Goal: Task Accomplishment & Management: Complete application form

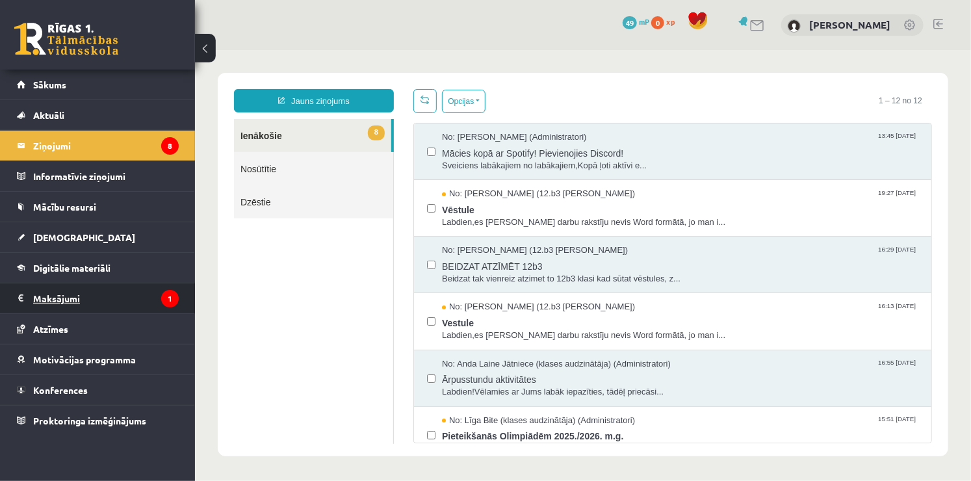
click at [78, 300] on legend "Maksājumi 1" at bounding box center [106, 298] width 146 height 30
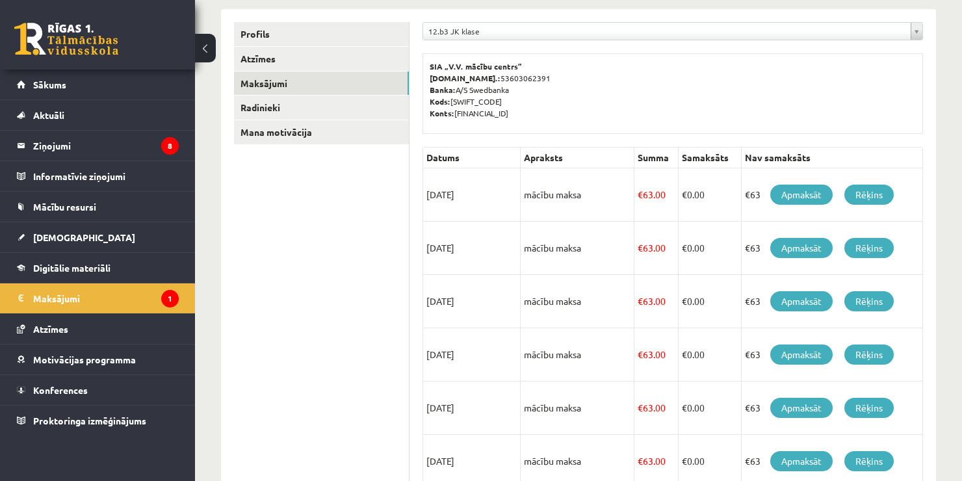
scroll to position [159, 0]
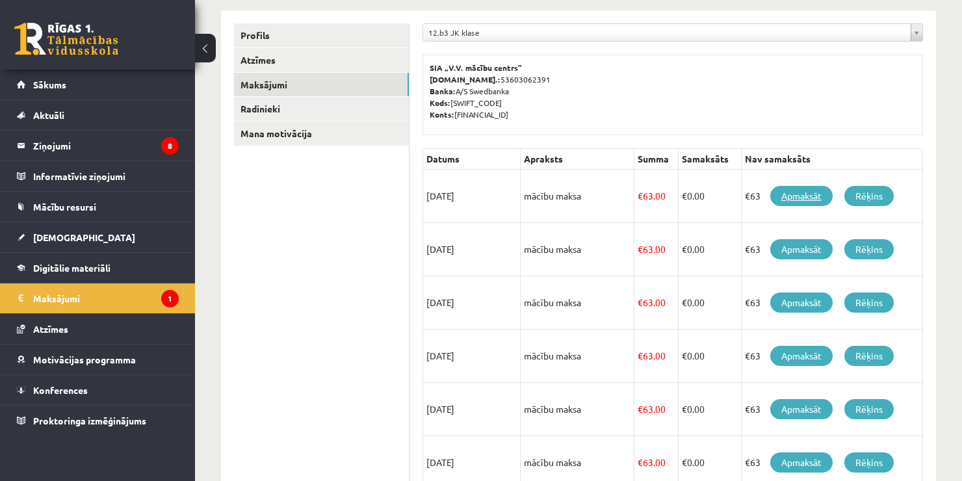
click at [799, 194] on link "Apmaksāt" at bounding box center [801, 196] width 62 height 20
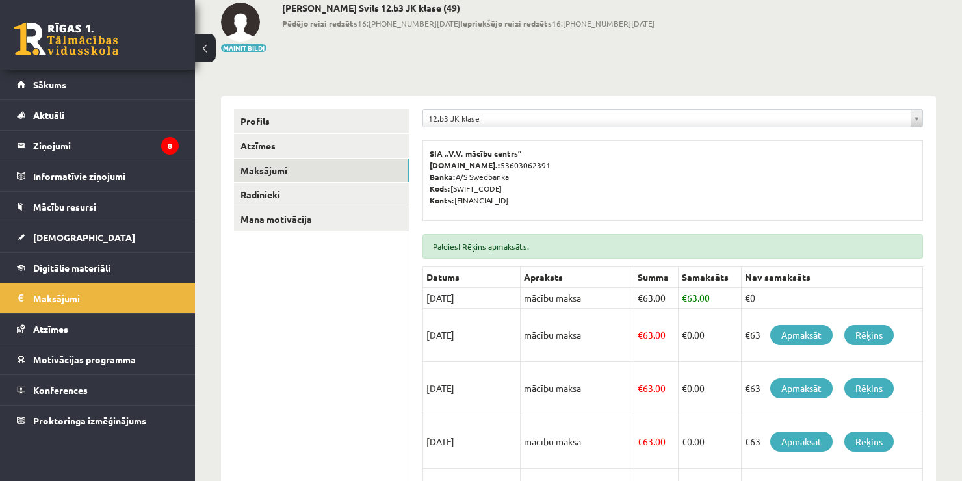
scroll to position [134, 0]
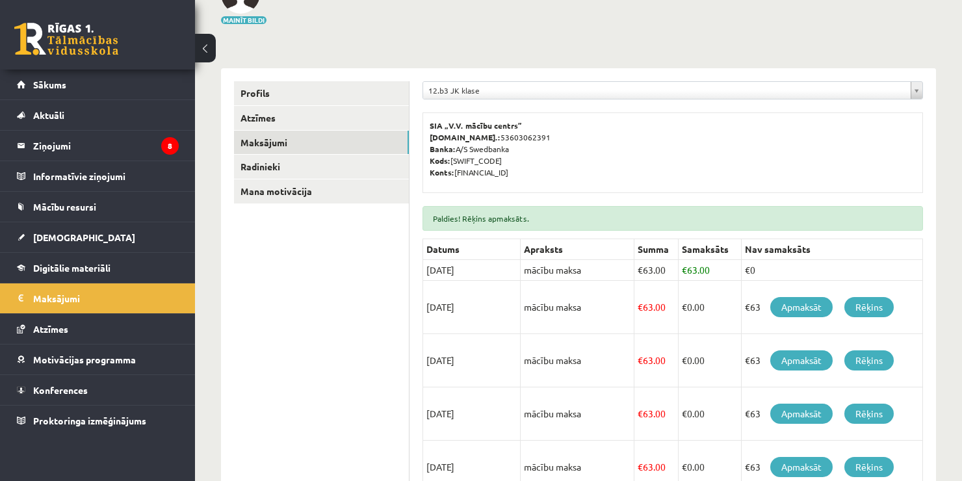
click at [918, 38] on div "**********" at bounding box center [578, 384] width 767 height 937
click at [838, 68] on div "**********" at bounding box center [672, 447] width 526 height 758
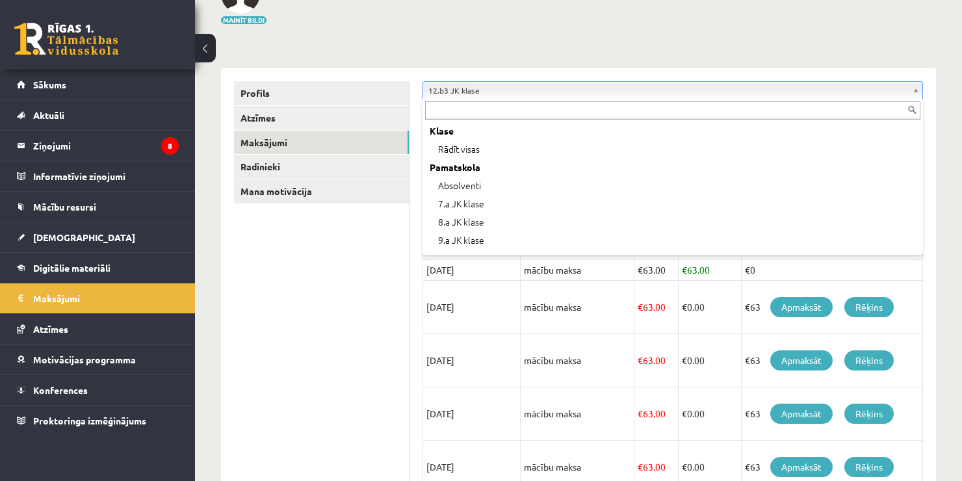
scroll to position [398, 0]
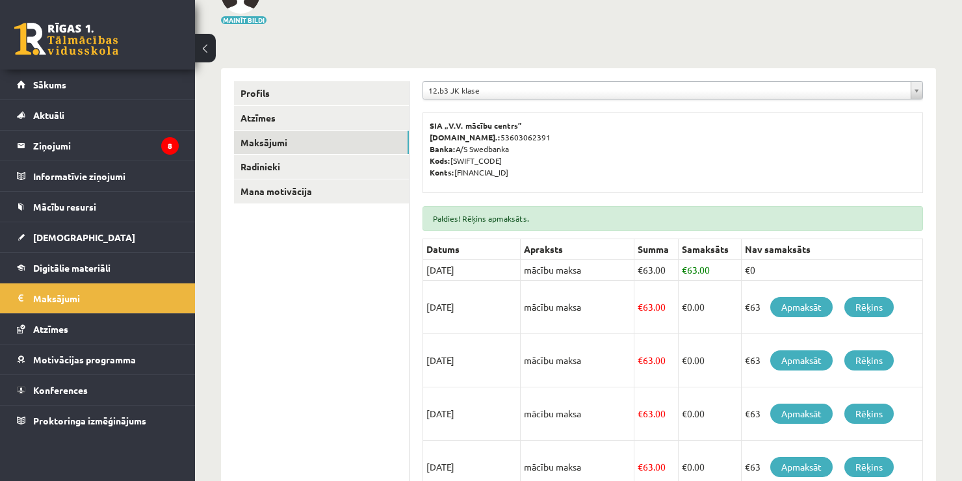
drag, startPoint x: 918, startPoint y: 94, endPoint x: 823, endPoint y: 6, distance: 129.3
click at [823, 6] on div "Mainīt bildi Lauris Svils 12.b3 JK klase (49) Pēdējo reizi redzēts 16:38 12.09.…" at bounding box center [578, 0] width 715 height 51
click at [62, 236] on span "[DEMOGRAPHIC_DATA]" at bounding box center [84, 237] width 102 height 12
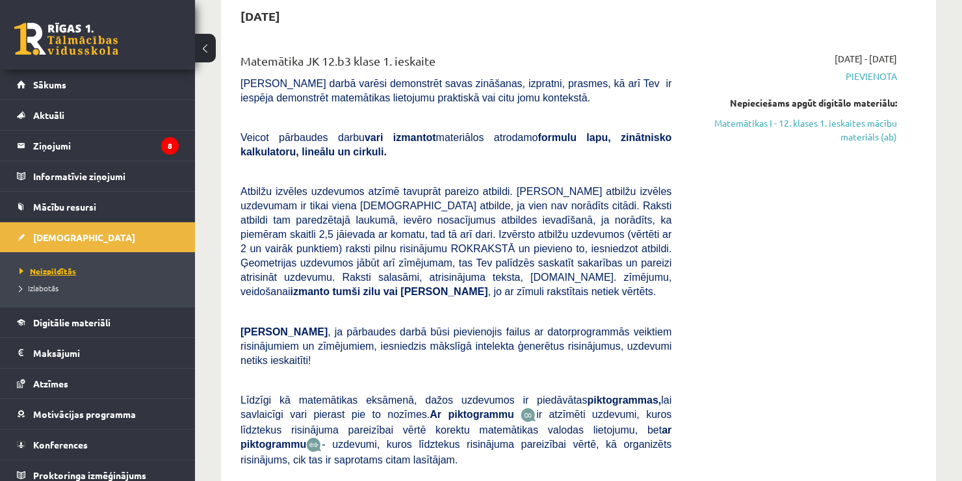
click at [66, 274] on link "Neizpildītās" at bounding box center [100, 271] width 162 height 12
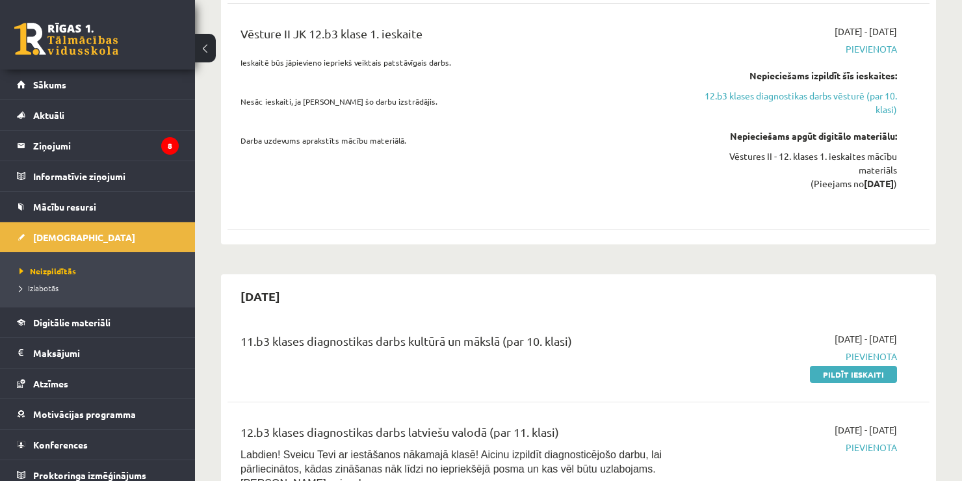
scroll to position [1108, 0]
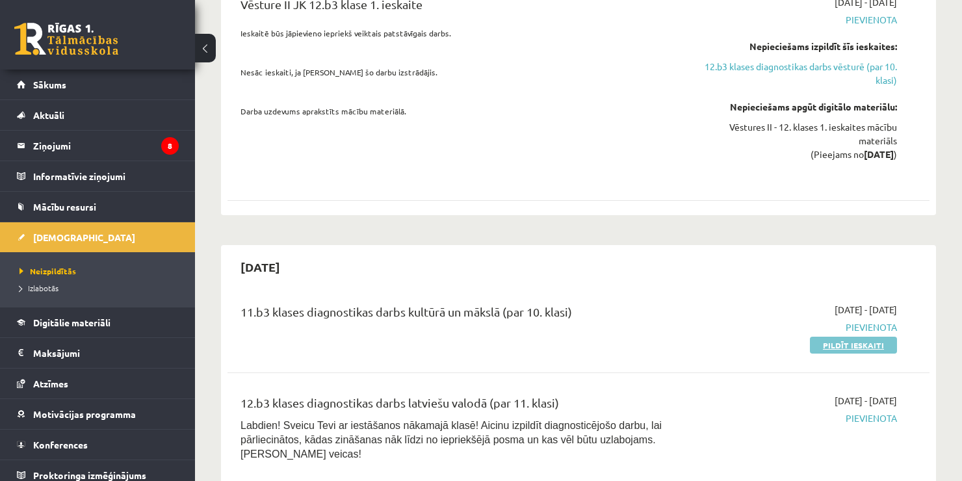
click at [856, 337] on link "Pildīt ieskaiti" at bounding box center [853, 345] width 87 height 17
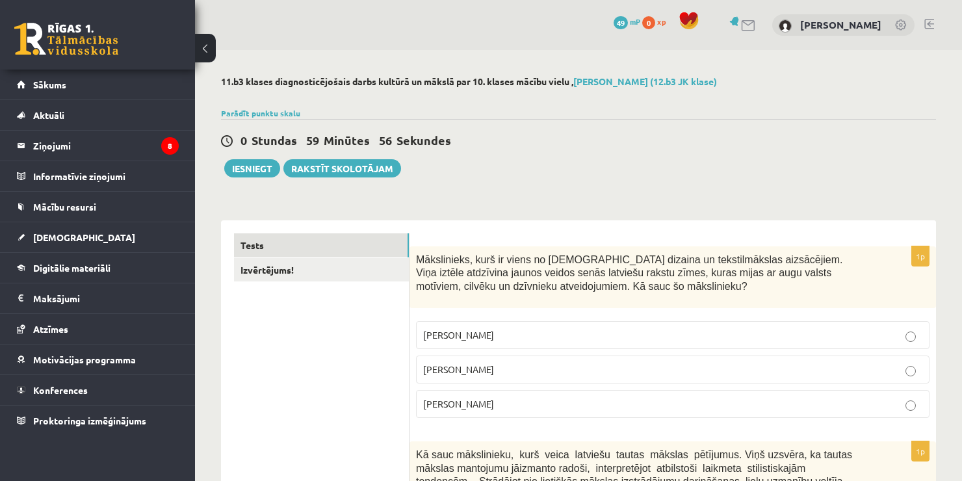
click at [417, 257] on span "Mākslinieks, kurš ir viens no latviešu dizaina un tekstilmākslas aizsācējiem. V…" at bounding box center [629, 273] width 427 height 38
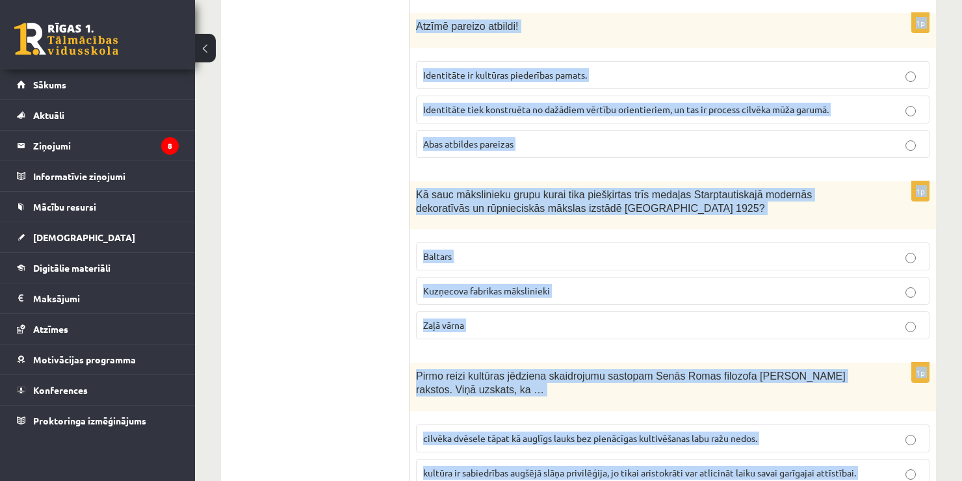
scroll to position [5314, 0]
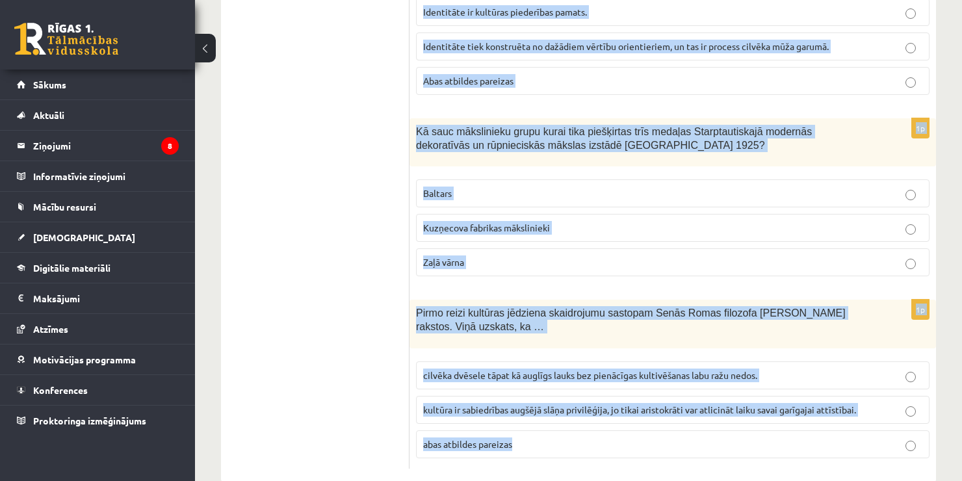
drag, startPoint x: 417, startPoint y: 253, endPoint x: 565, endPoint y: 413, distance: 218.5
copy form "Mākslinieks, kurš ir viens no latviešu dizaina un tekstilmākslas aizsācējiem. V…"
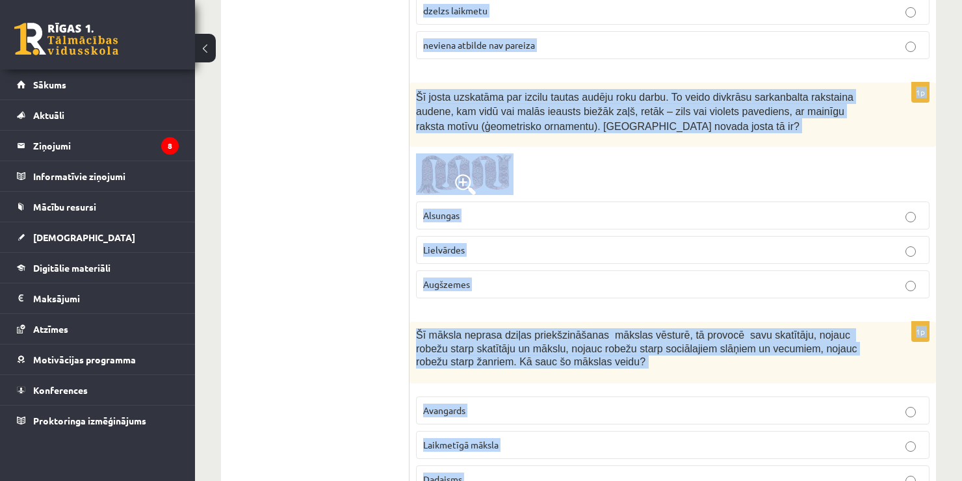
scroll to position [0, 0]
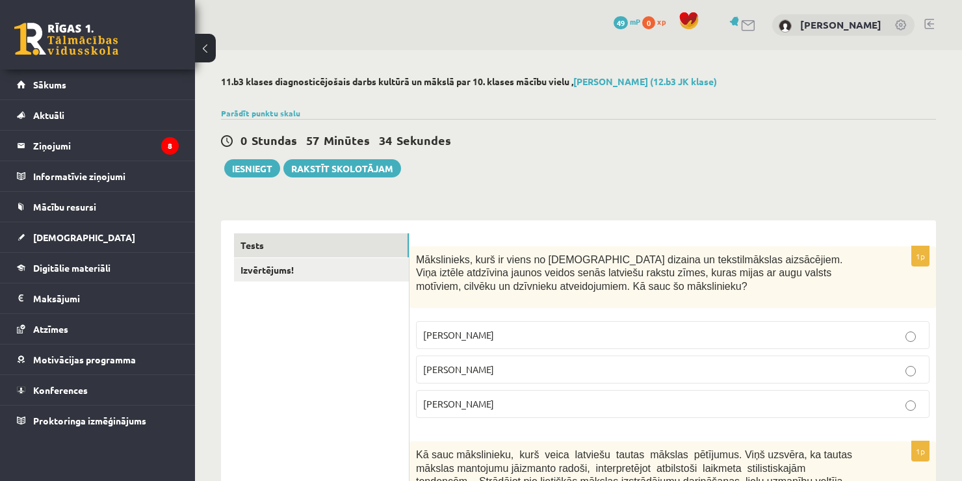
click at [444, 336] on span "Ansis Cīrulis" at bounding box center [458, 335] width 71 height 12
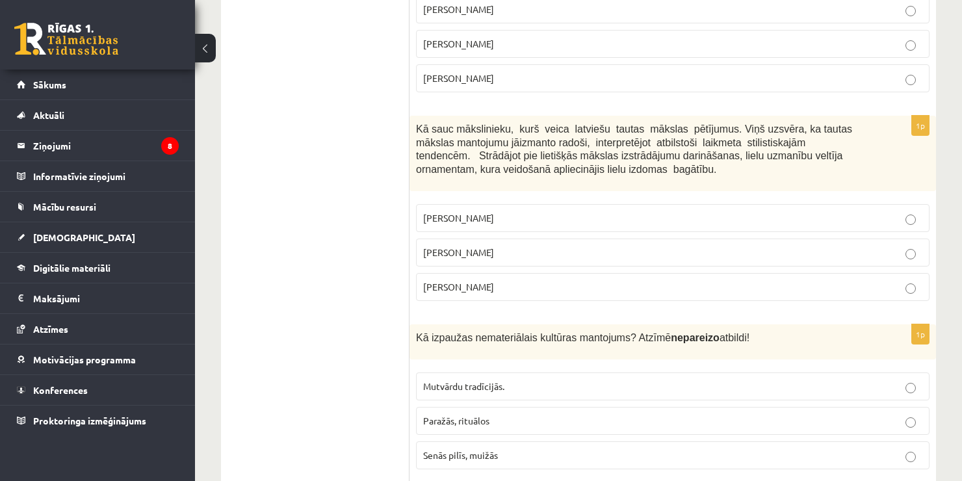
scroll to position [339, 0]
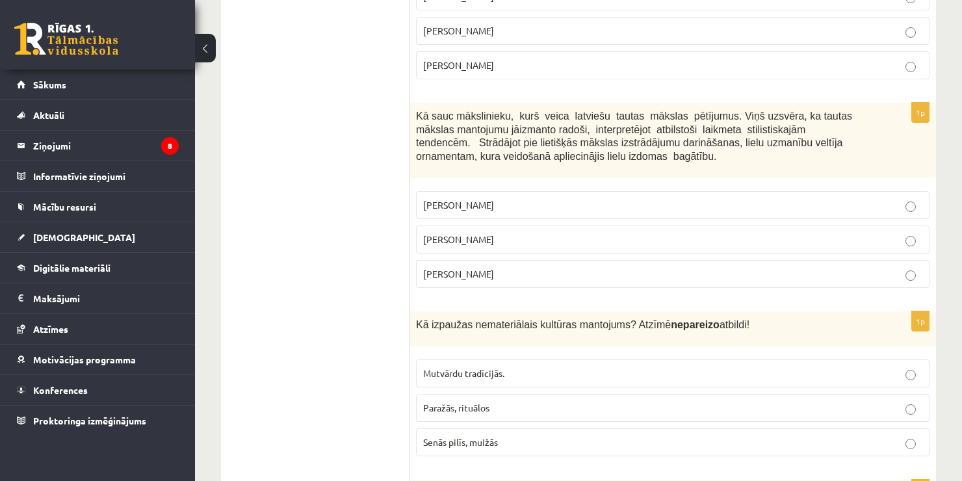
click at [521, 244] on label "Jūlijs Madernieks" at bounding box center [672, 240] width 513 height 28
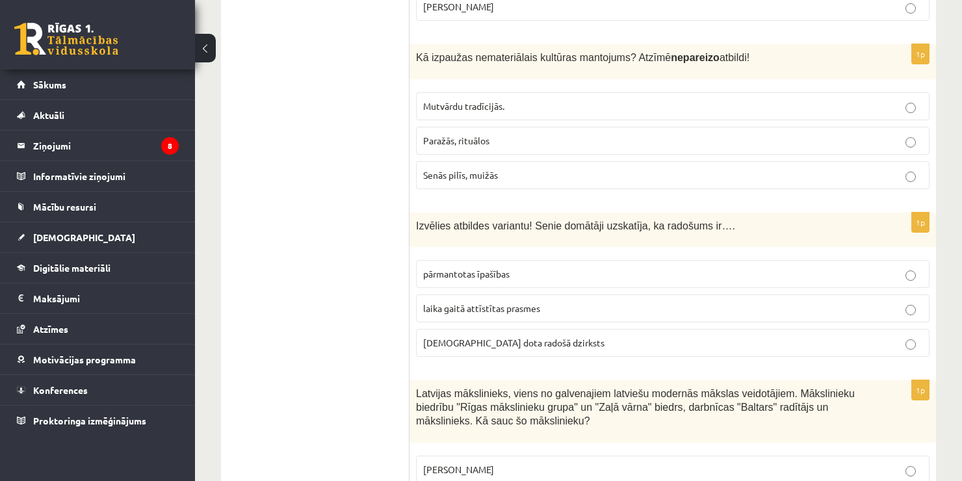
scroll to position [626, 0]
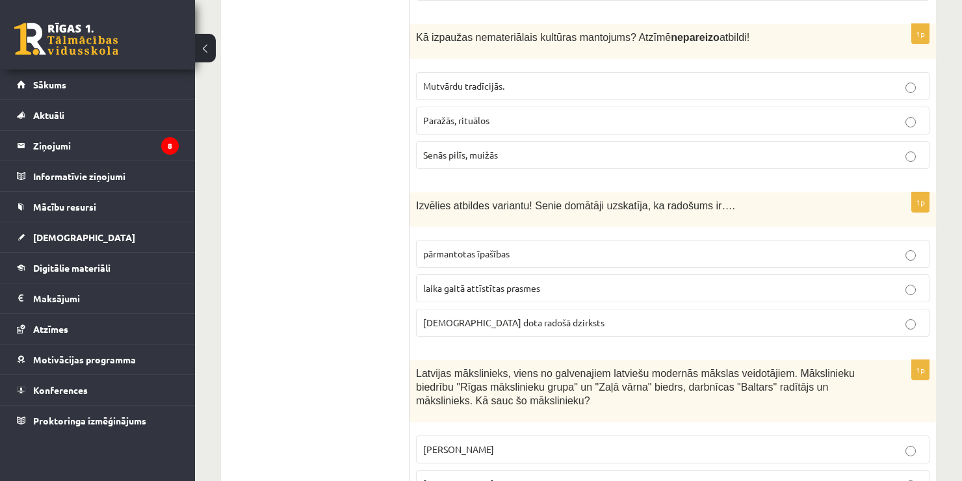
click at [584, 153] on p "Senās pilīs, muižās" at bounding box center [672, 155] width 499 height 14
click at [473, 320] on span "dieva dota radošā dzirksts" at bounding box center [513, 323] width 181 height 12
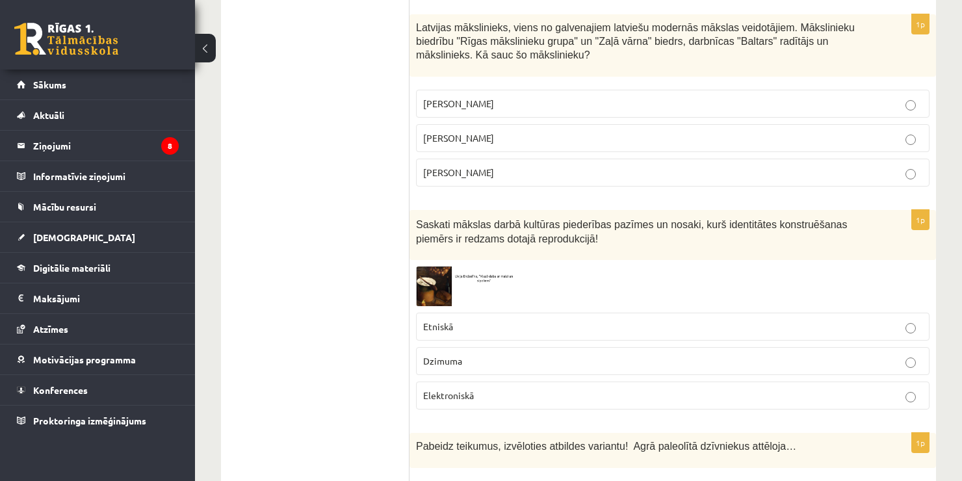
scroll to position [938, 0]
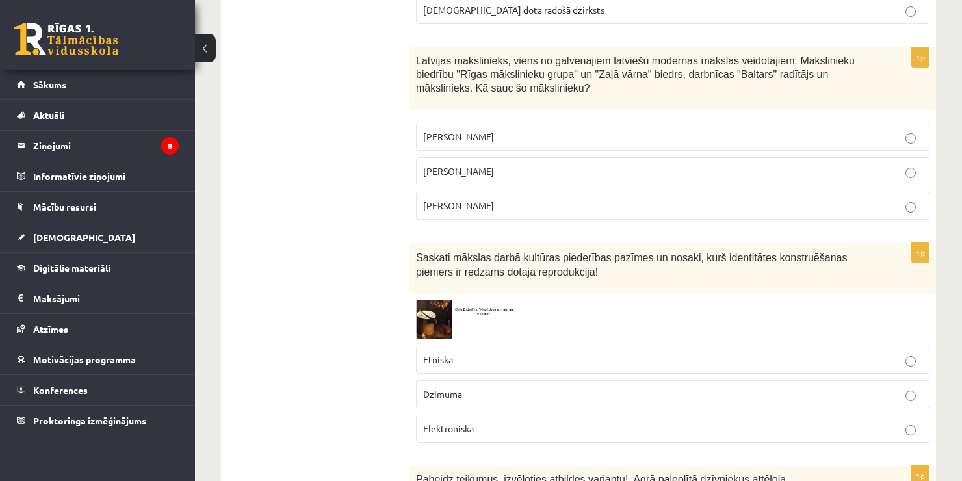
click at [485, 172] on p "Romāns Suta" at bounding box center [672, 171] width 499 height 14
click at [469, 353] on p "Etniskā" at bounding box center [672, 360] width 499 height 14
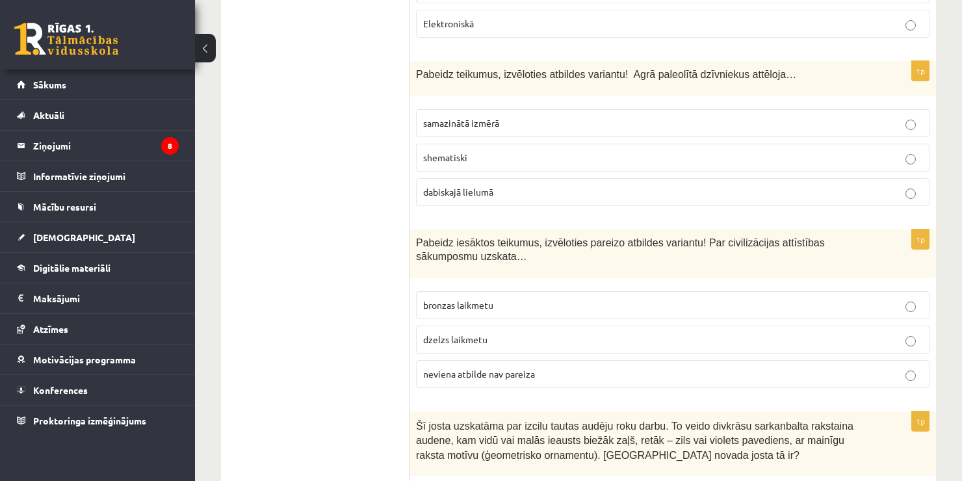
scroll to position [1362, 0]
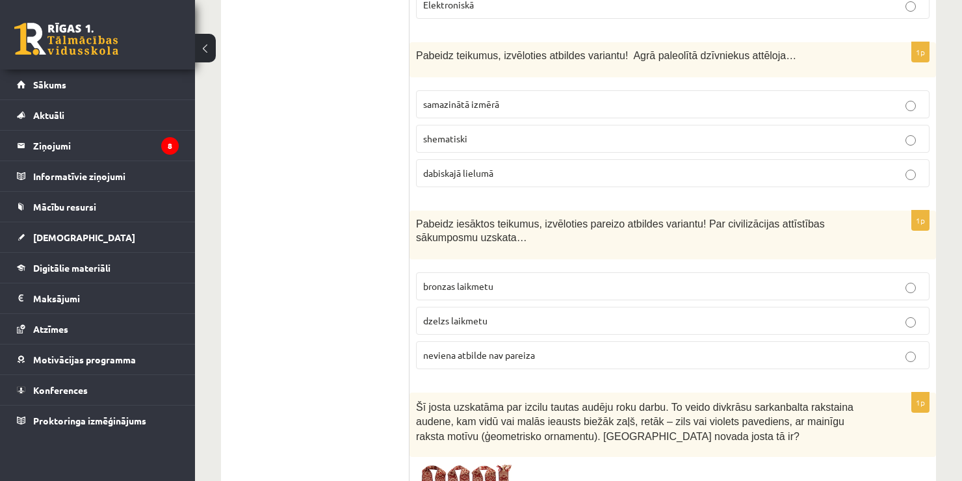
click at [548, 171] on p "dabiskajā lielumā" at bounding box center [672, 173] width 499 height 14
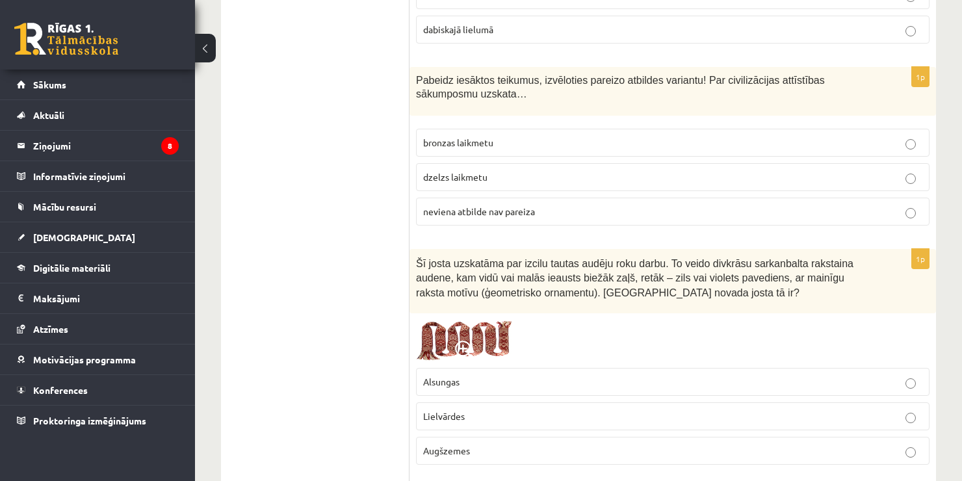
scroll to position [1526, 0]
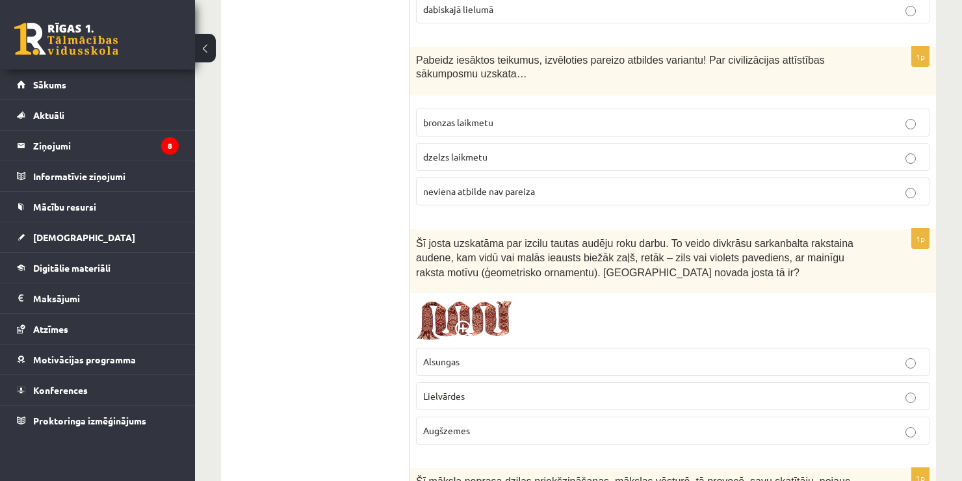
click at [552, 185] on p "neviena atbilde nav pareiza" at bounding box center [672, 192] width 499 height 14
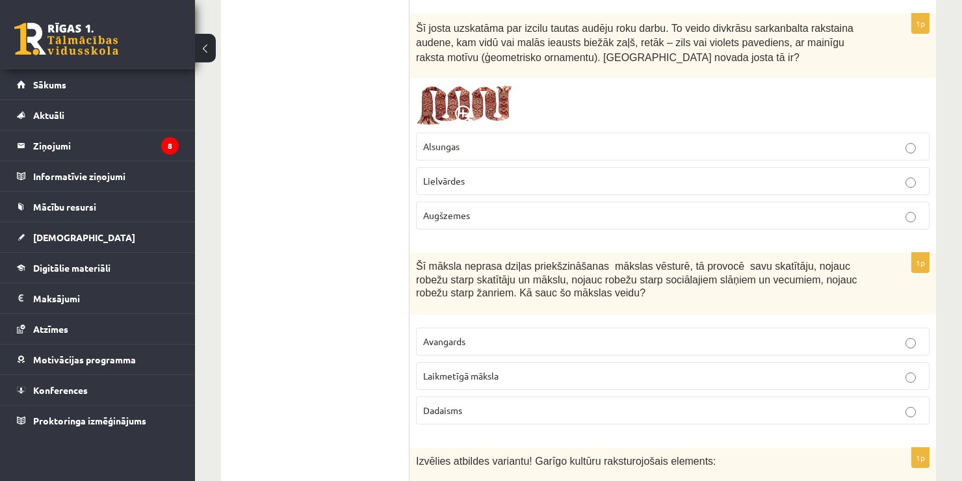
scroll to position [1754, 0]
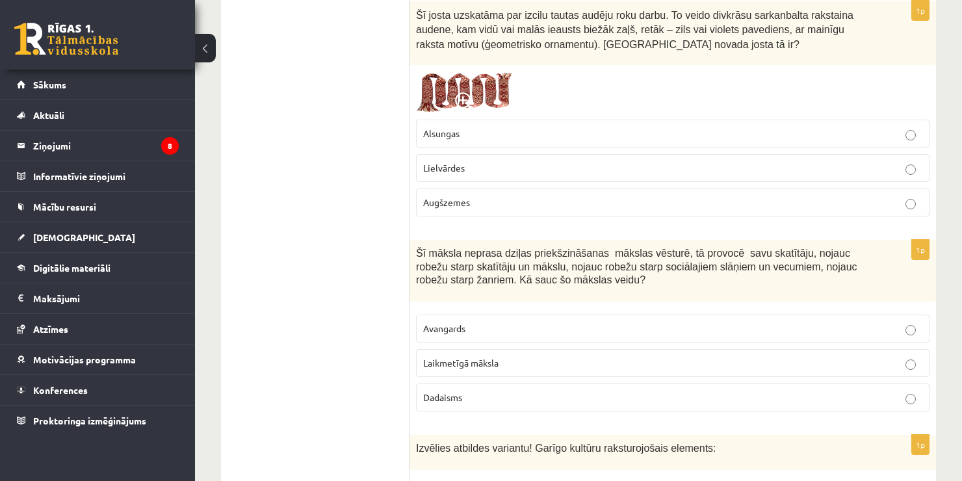
click at [459, 162] on span "Lielvārdes" at bounding box center [444, 168] width 42 height 12
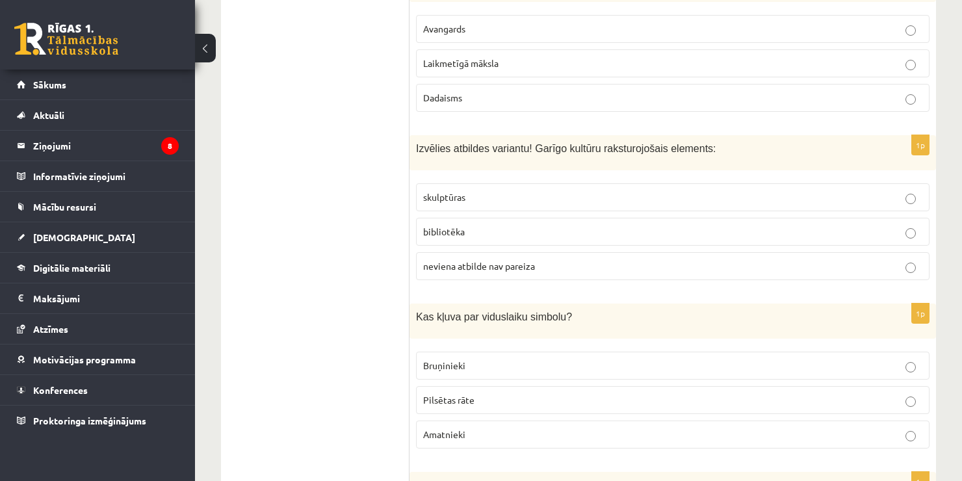
scroll to position [2041, 0]
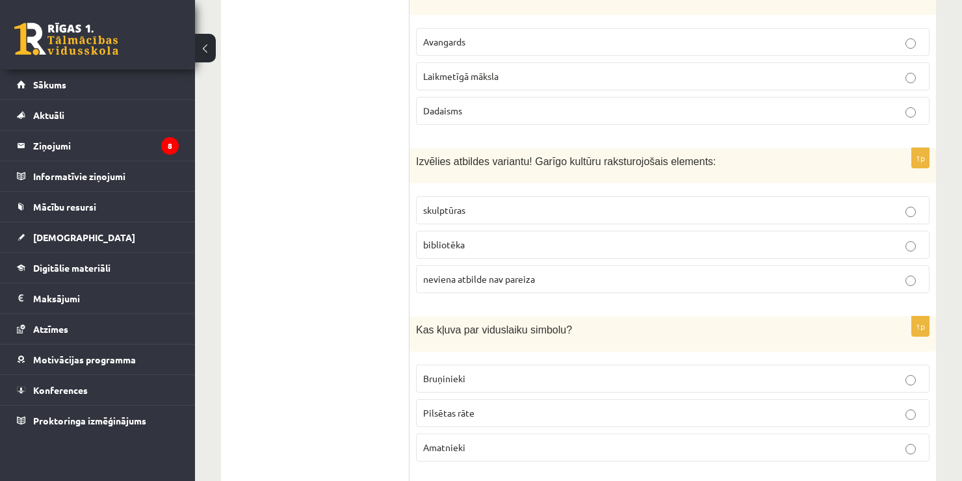
click at [657, 70] on p "Laikmetīgā māksla" at bounding box center [672, 77] width 499 height 14
click at [469, 238] on p "bibliotēka" at bounding box center [672, 245] width 499 height 14
click at [446, 372] on span "Bruņinieki" at bounding box center [444, 378] width 42 height 12
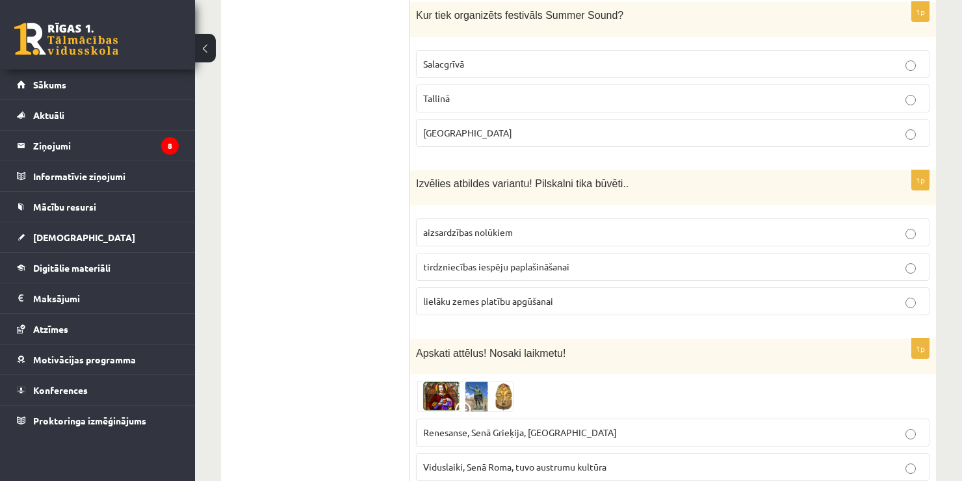
scroll to position [2516, 0]
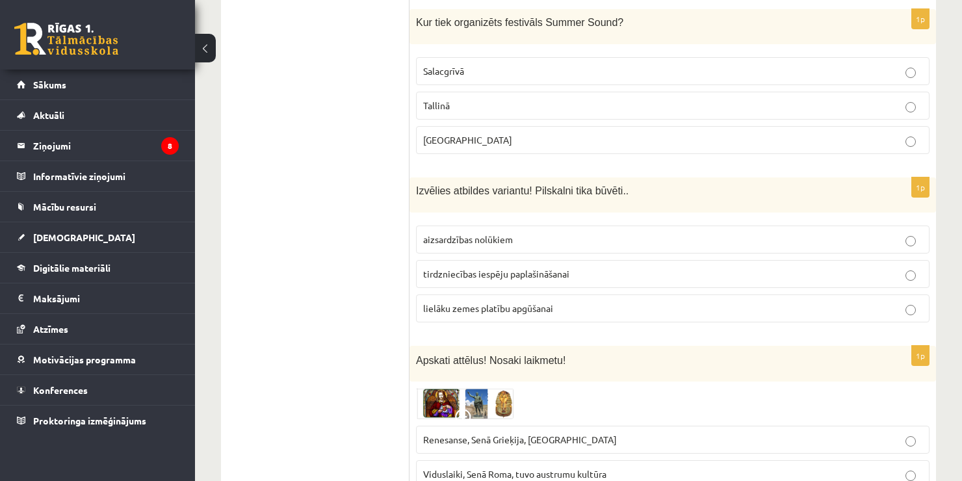
click at [483, 226] on label "aizsardzības nolūkiem" at bounding box center [672, 240] width 513 height 28
click at [680, 68] on label "Salacgrīvā" at bounding box center [672, 71] width 513 height 28
click at [534, 126] on label "Liepājā" at bounding box center [672, 140] width 513 height 28
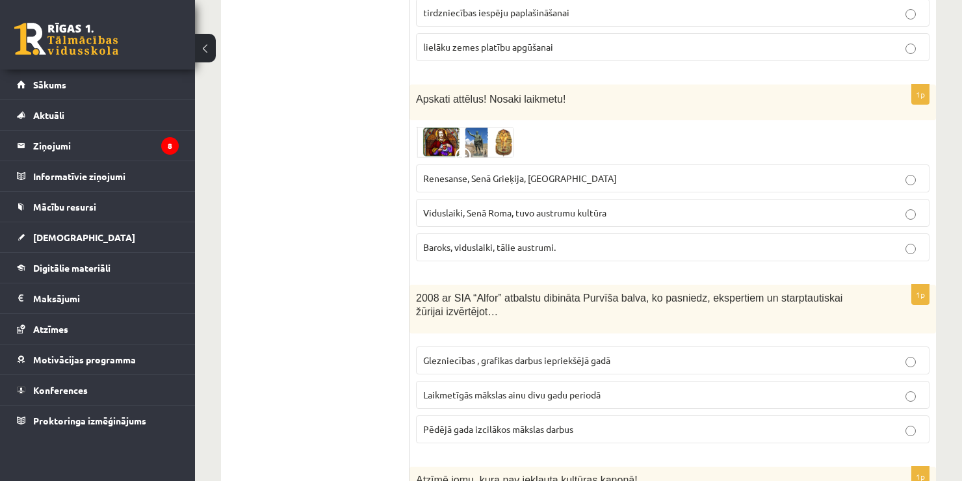
scroll to position [2784, 0]
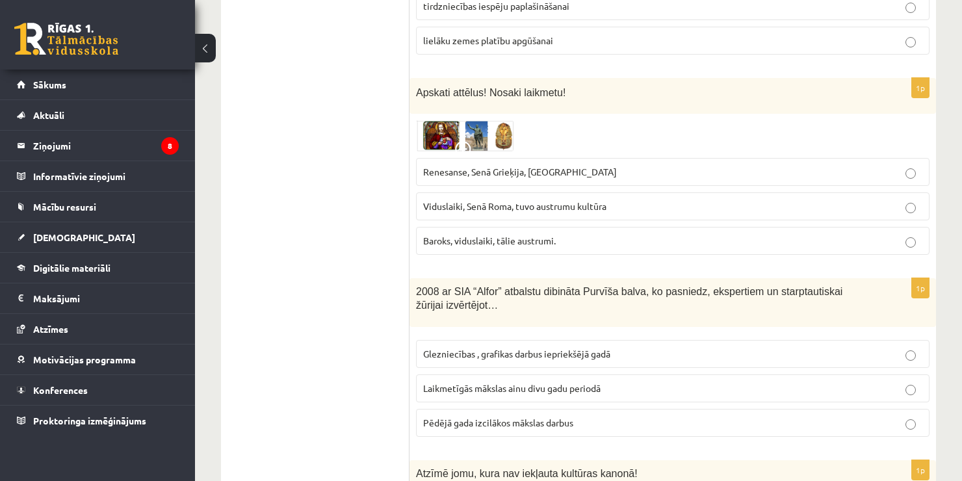
click at [709, 165] on p "Renesanse, Senā Grieķija, Ēģipte" at bounding box center [672, 172] width 499 height 14
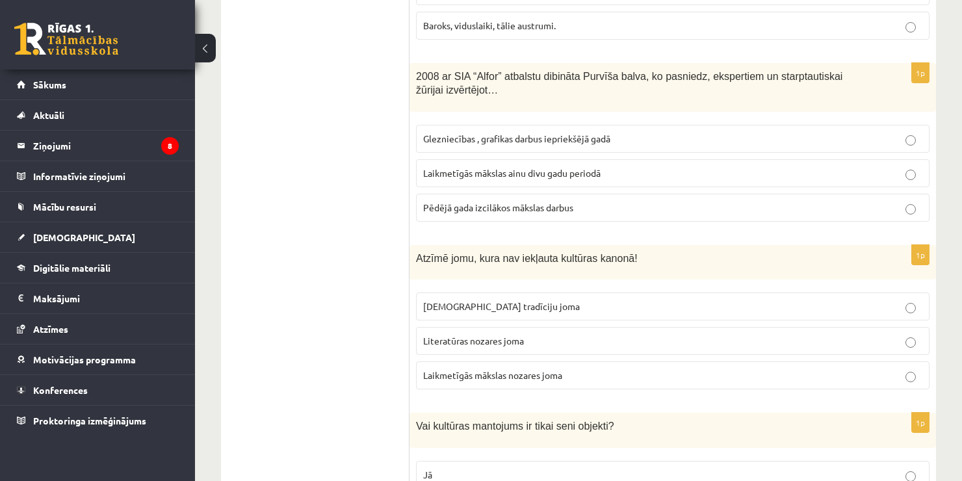
scroll to position [3032, 0]
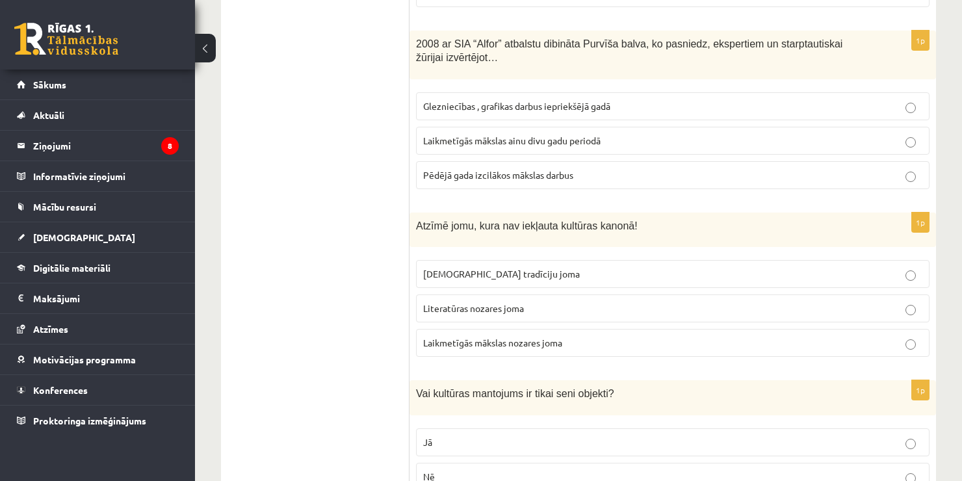
click at [529, 135] on span "Laikmetīgās mākslas ainu divu gadu periodā" at bounding box center [511, 141] width 177 height 12
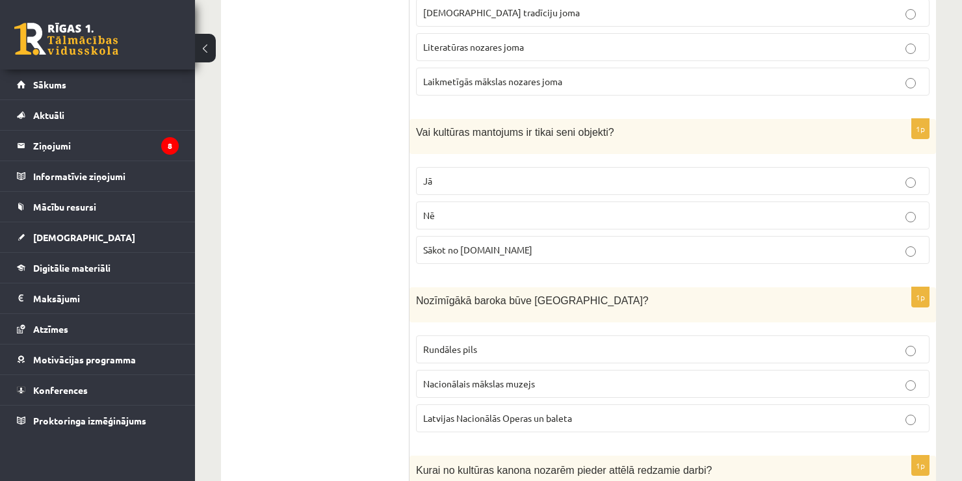
scroll to position [3286, 0]
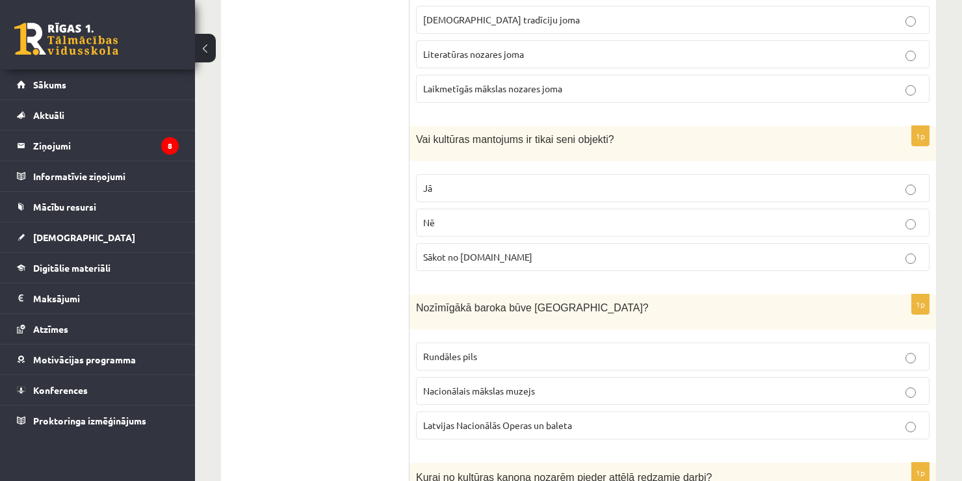
click at [684, 81] on label "Laikmetīgās mākslas nozares joma" at bounding box center [672, 89] width 513 height 28
click at [439, 216] on p "Nē" at bounding box center [672, 223] width 499 height 14
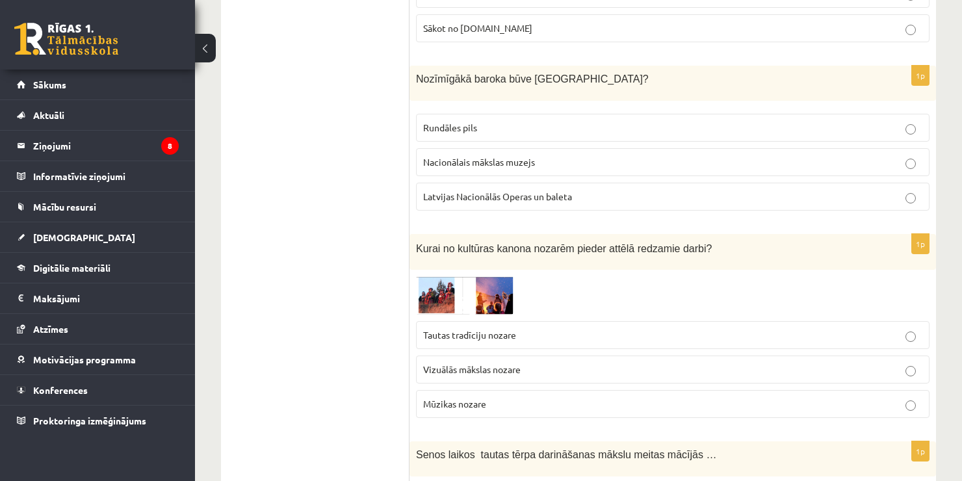
scroll to position [3521, 0]
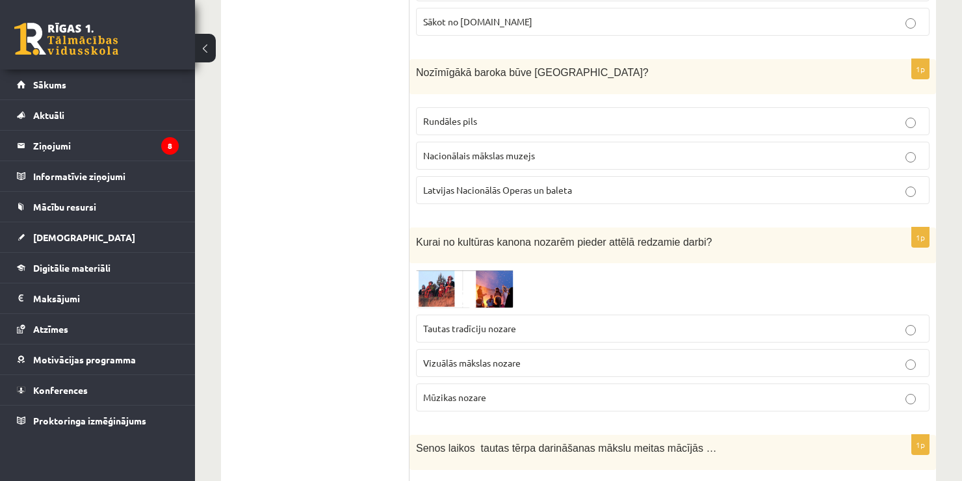
click at [752, 114] on p "Rundāles pils" at bounding box center [672, 121] width 499 height 14
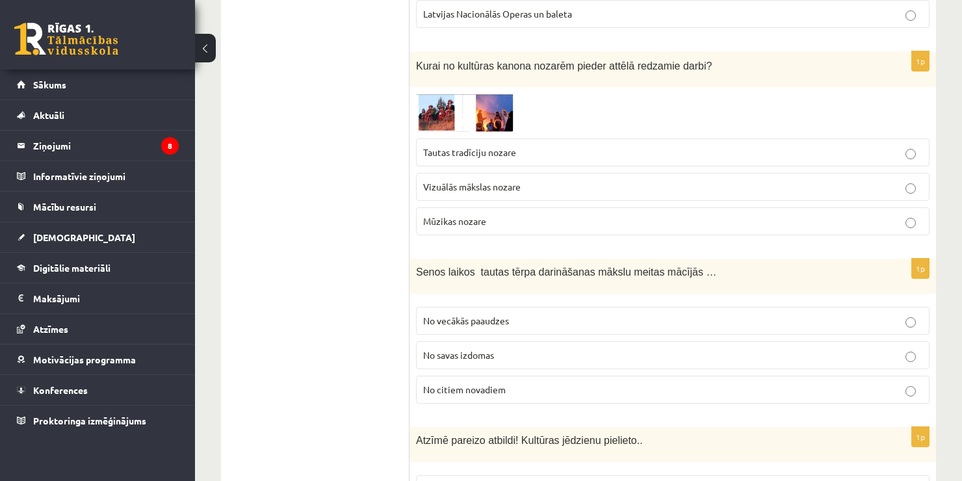
scroll to position [3678, 0]
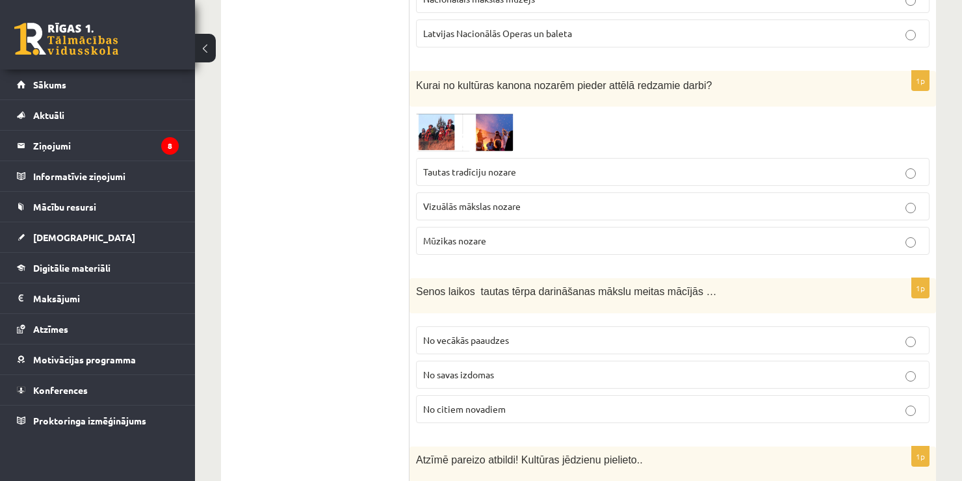
click at [491, 200] on span "Vizuālās mākslas nozare" at bounding box center [471, 206] width 97 height 12
click at [545, 333] on p "No vecākās paaudzes" at bounding box center [672, 340] width 499 height 14
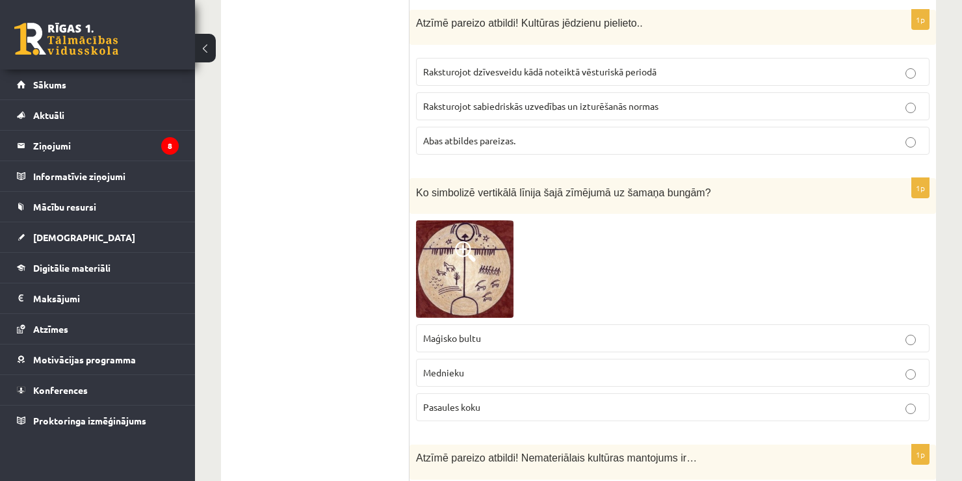
scroll to position [4128, 0]
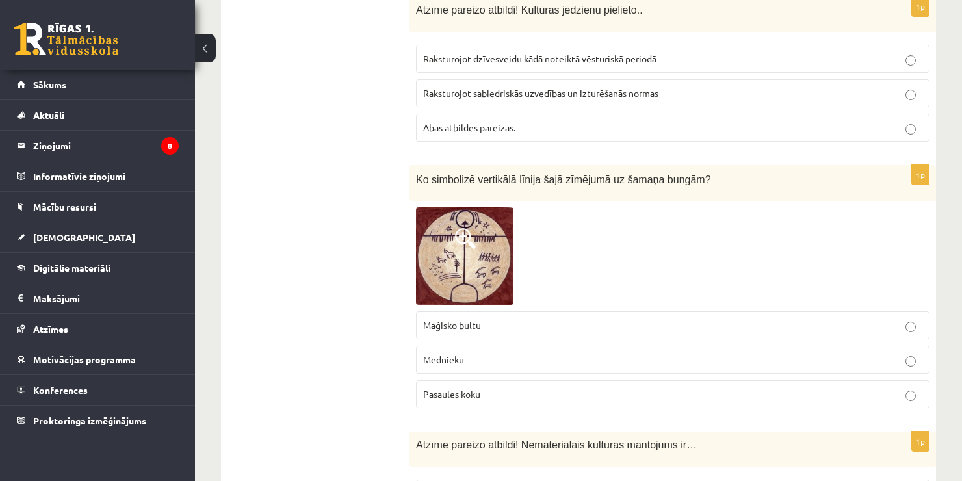
click at [558, 121] on p "Abas atbildes pareizas." at bounding box center [672, 128] width 499 height 14
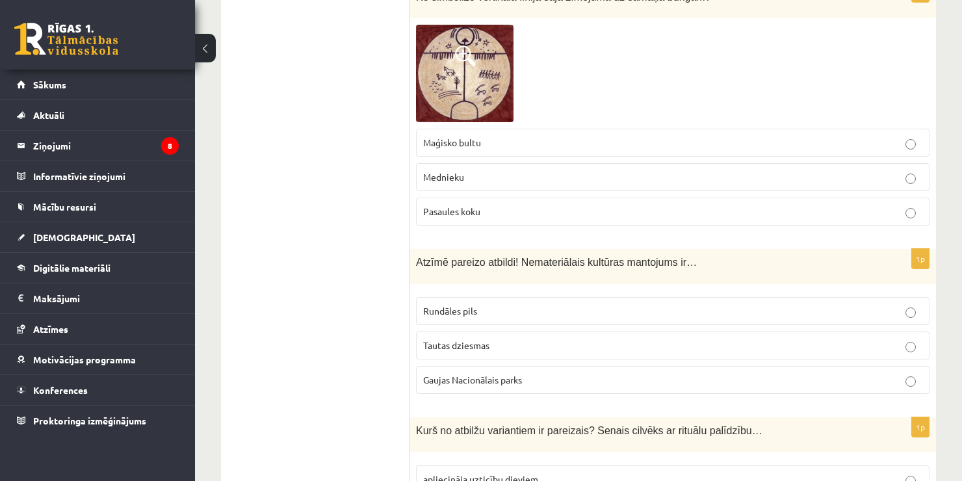
scroll to position [4317, 0]
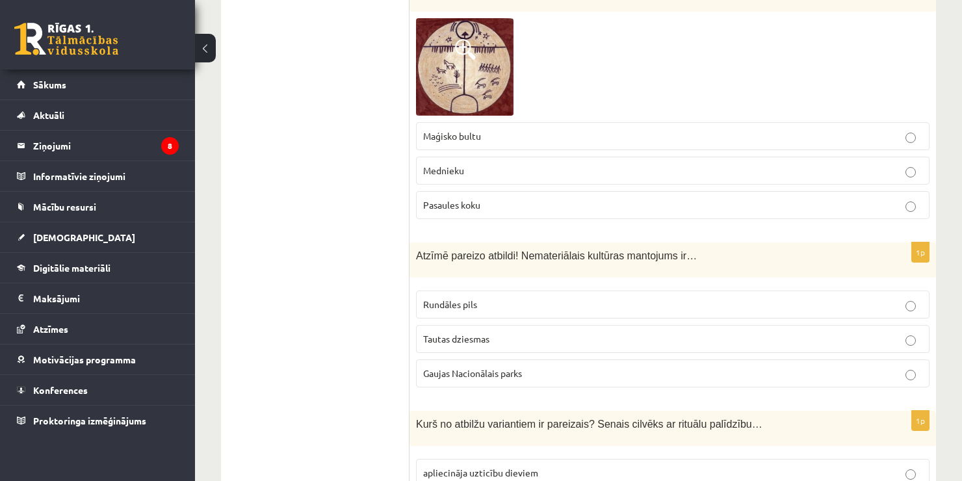
click at [466, 199] on span "Pasaules koku" at bounding box center [451, 205] width 57 height 12
click at [458, 325] on label "Tautas dziesmas" at bounding box center [672, 339] width 513 height 28
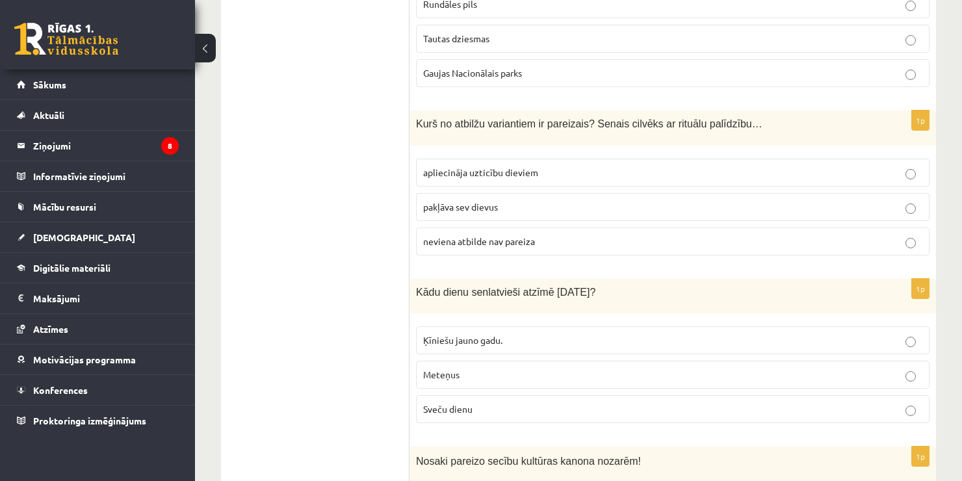
scroll to position [4636, 0]
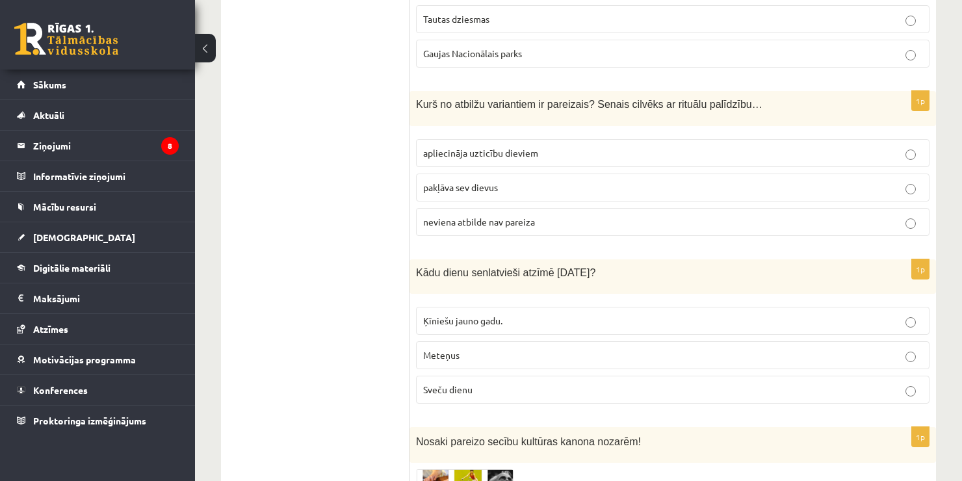
click at [534, 147] on span "apliecināja uzticību dieviem" at bounding box center [480, 153] width 115 height 12
click at [468, 383] on span "Sveču dienu" at bounding box center [447, 389] width 49 height 12
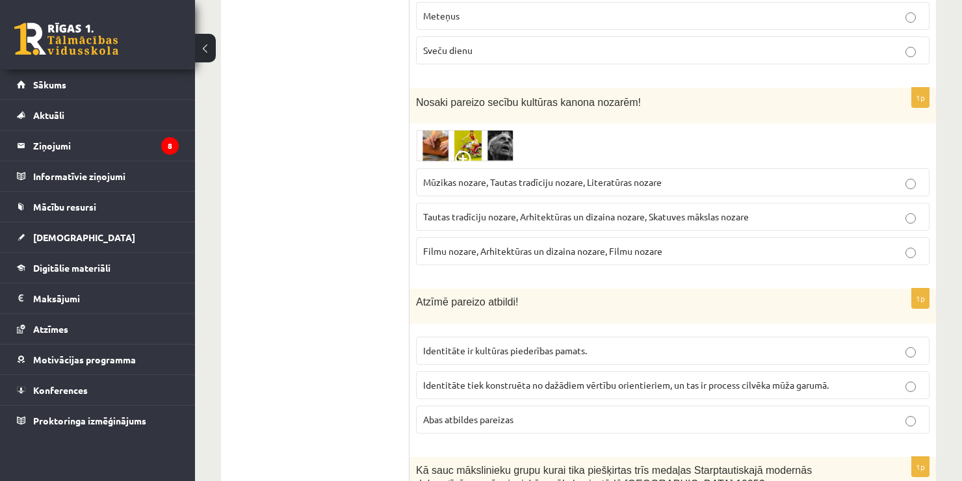
scroll to position [4989, 0]
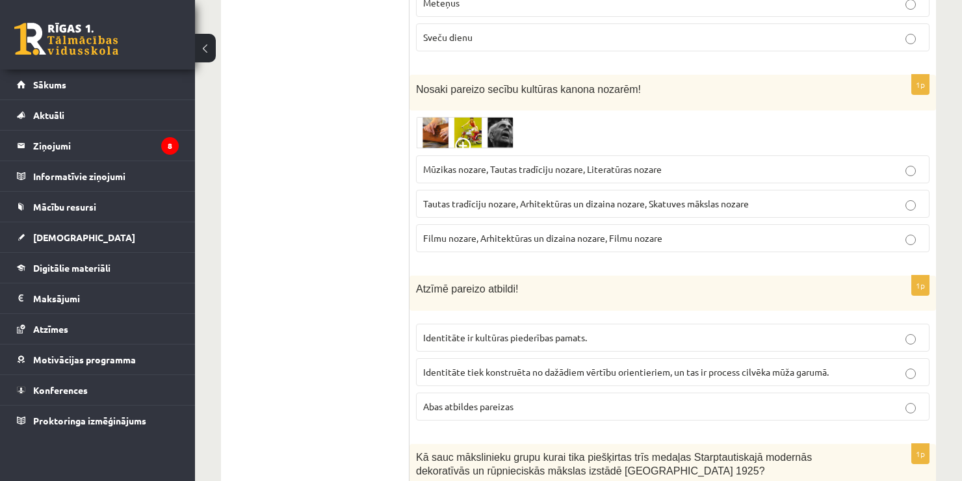
click at [512, 198] on span "Tautas tradīciju nozare, Arhitektūras un dizaina nozare, Skatuves mākslas nozare" at bounding box center [586, 204] width 326 height 12
click at [499, 400] on span "Abas atbildes pareizas" at bounding box center [468, 406] width 90 height 12
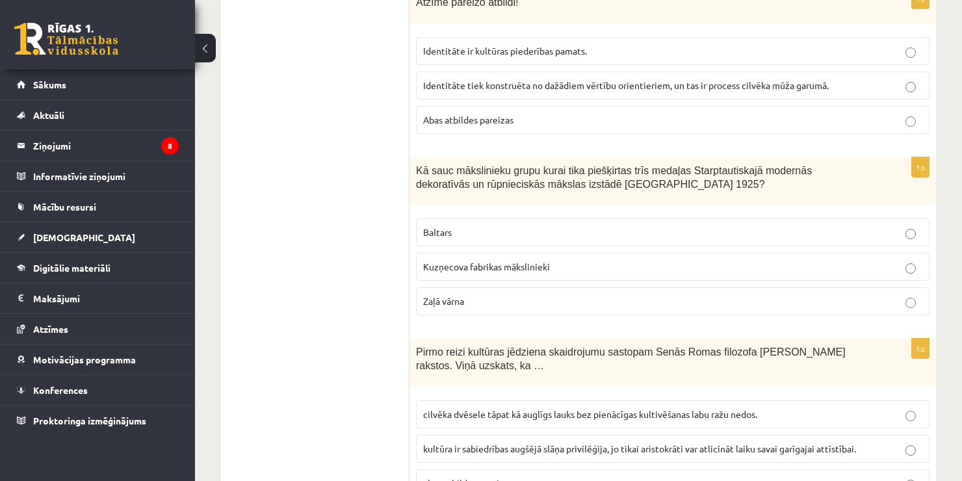
scroll to position [5314, 0]
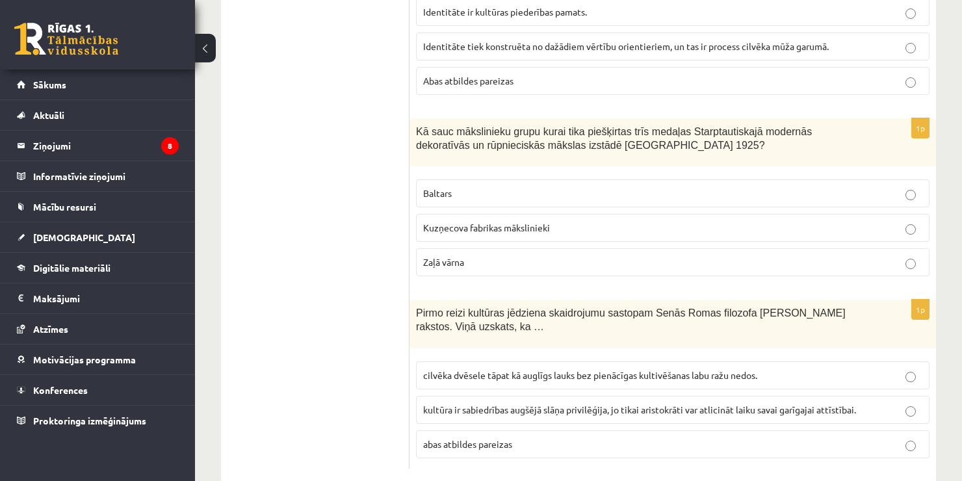
click at [601, 187] on p "Baltars" at bounding box center [672, 194] width 499 height 14
click at [538, 369] on span "cilvēka dvēsele tāpat kā auglīgs lauks bez pienācīgas kultivēšanas labu ražu ne…" at bounding box center [590, 375] width 334 height 12
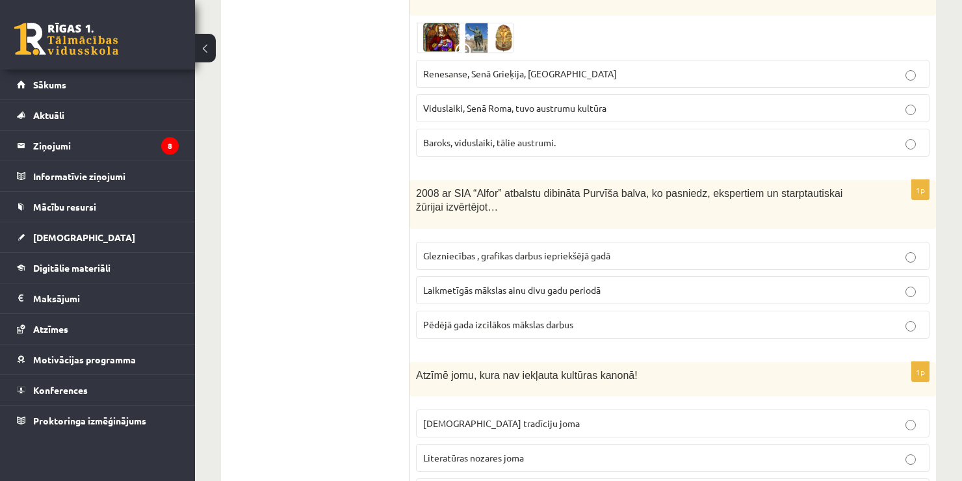
scroll to position [0, 0]
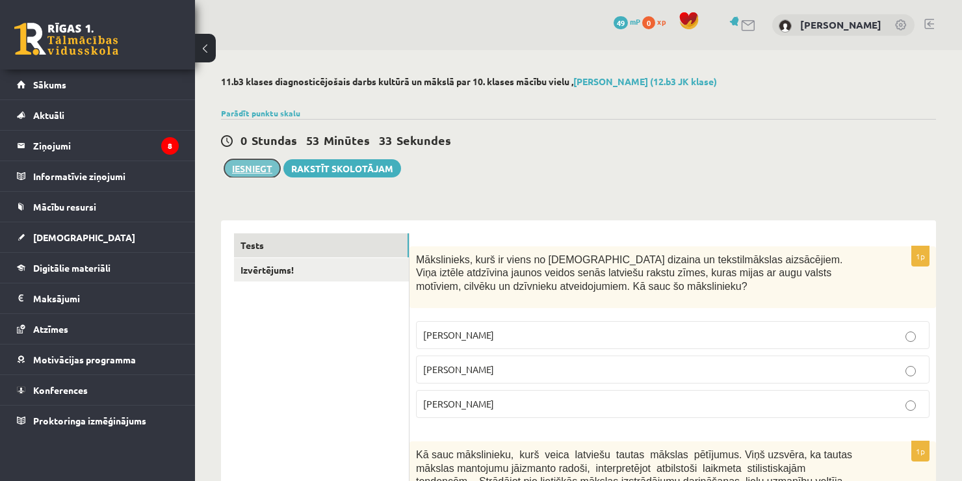
click at [271, 166] on button "Iesniegt" at bounding box center [252, 168] width 56 height 18
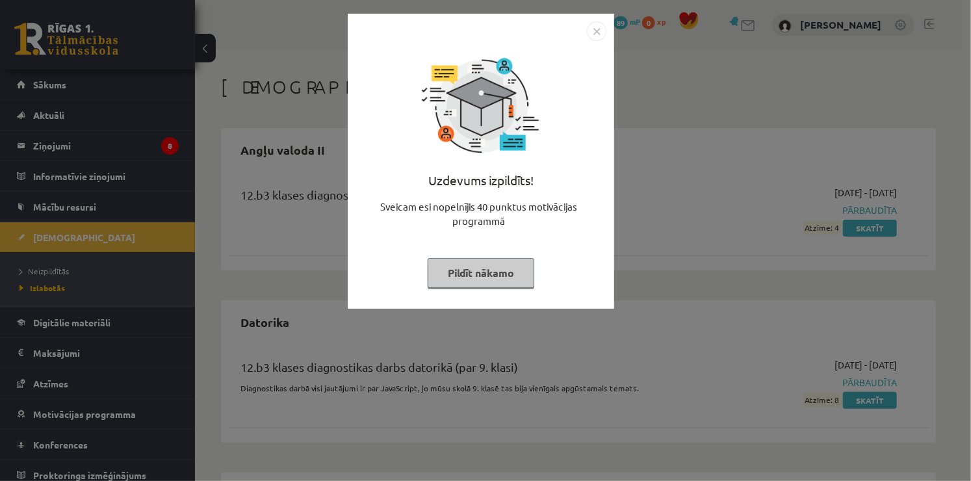
click at [520, 276] on button "Pildīt nākamo" at bounding box center [481, 273] width 107 height 30
